Goal: Task Accomplishment & Management: Manage account settings

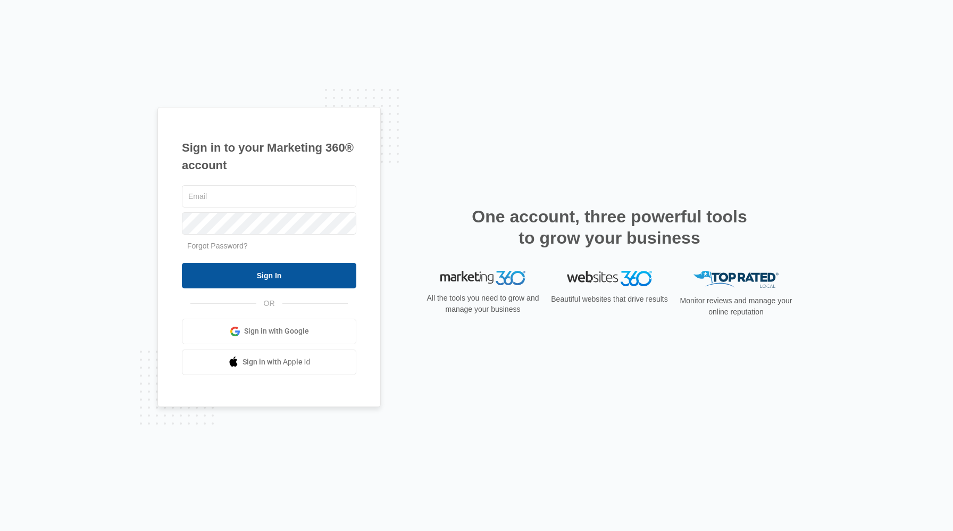
type input "[EMAIL_ADDRESS][DOMAIN_NAME]"
click at [284, 275] on input "Sign In" at bounding box center [269, 276] width 174 height 26
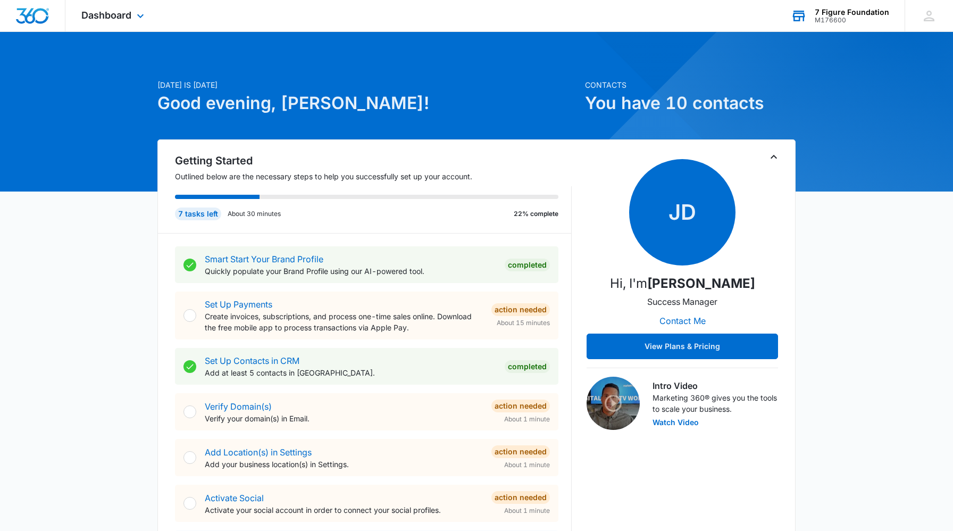
click at [812, 9] on div "7 Figure Foundation M176600 Your Accounts View All" at bounding box center [840, 15] width 130 height 31
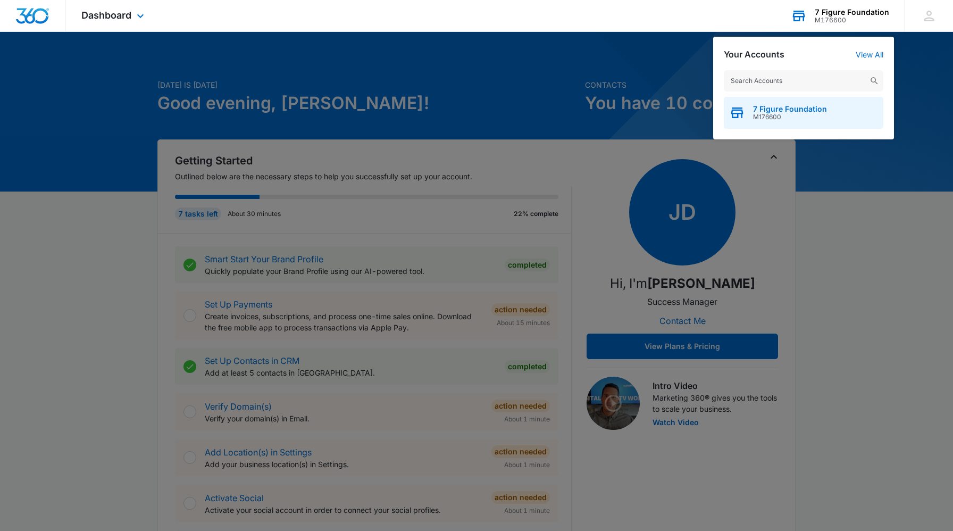
click at [773, 110] on span "7 Figure Foundation" at bounding box center [790, 109] width 74 height 9
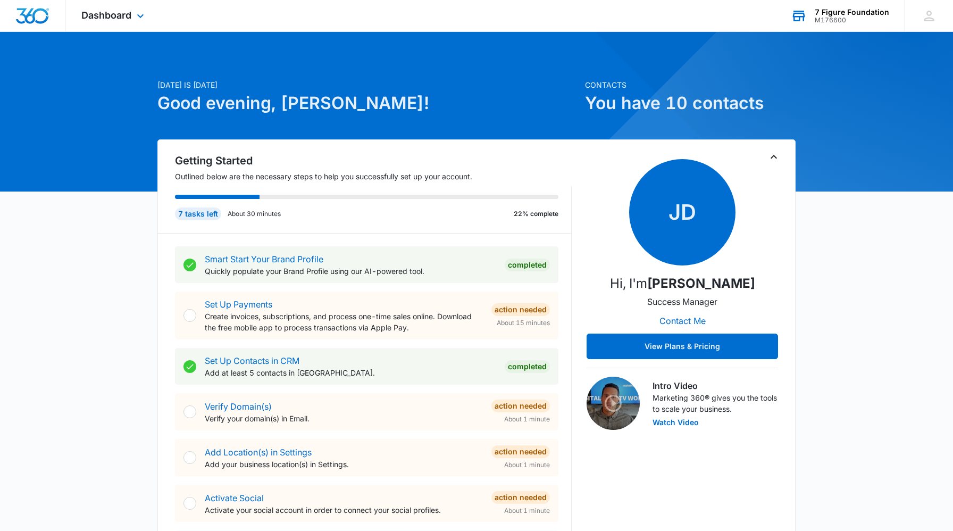
click at [120, 24] on div "Dashboard Apps Reputation Websites Forms CRM Email Social Payments POS Content …" at bounding box center [113, 15] width 97 height 31
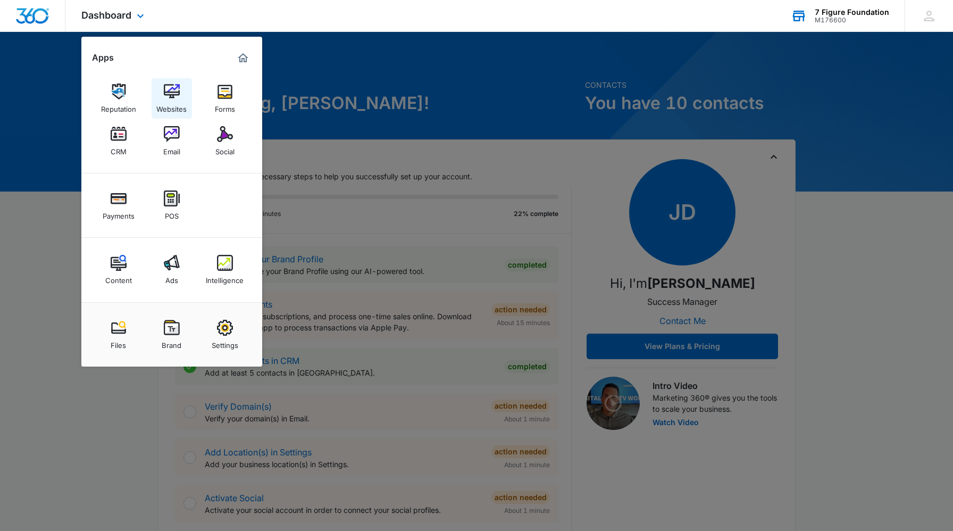
click at [172, 97] on img at bounding box center [172, 91] width 16 height 16
